Goal: Task Accomplishment & Management: Use online tool/utility

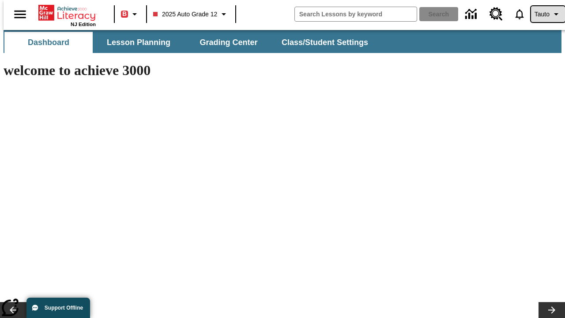
click at [543, 14] on span "Tauto" at bounding box center [541, 14] width 15 height 9
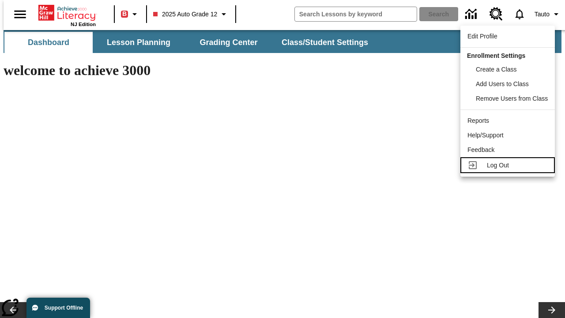
click at [509, 165] on span "Log Out" at bounding box center [498, 164] width 22 height 7
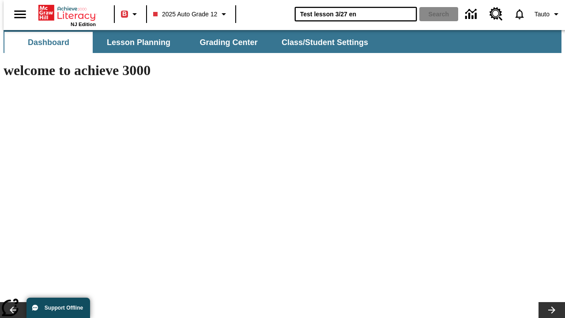
type input "Test lesson 3/27 en"
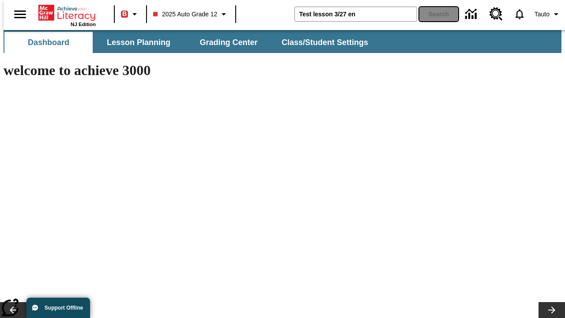
click at [433, 14] on button "Search" at bounding box center [438, 14] width 39 height 14
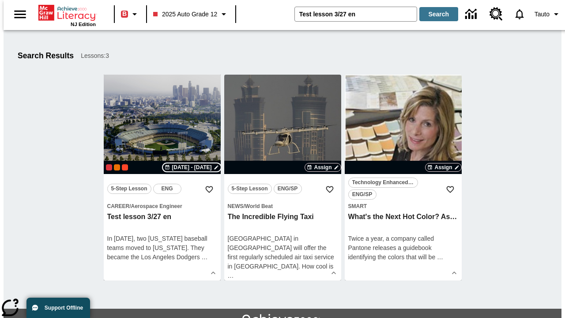
click at [192, 167] on span "Sep 25 - Sep 25" at bounding box center [192, 167] width 40 height 8
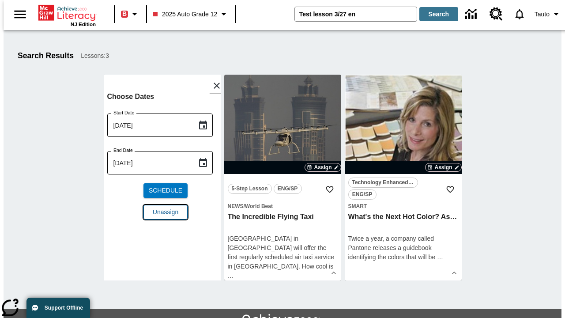
click at [162, 207] on span "Unassign" at bounding box center [166, 211] width 26 height 9
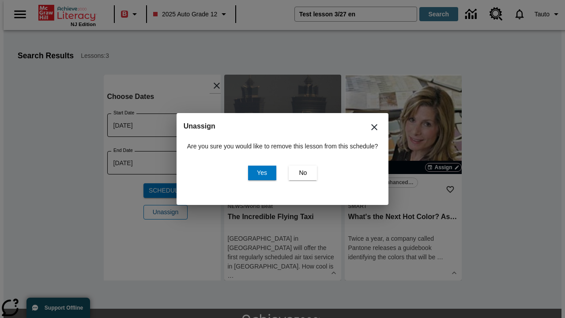
scroll to position [48, 0]
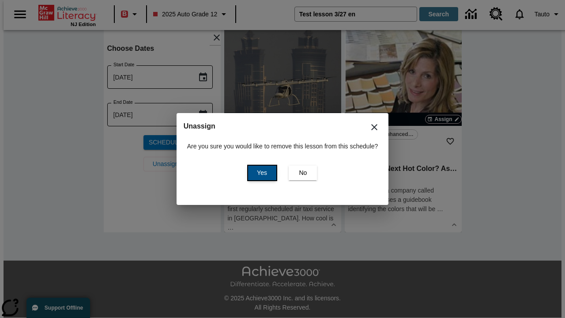
click at [260, 172] on span "Yes" at bounding box center [262, 172] width 10 height 9
